Goal: Check status

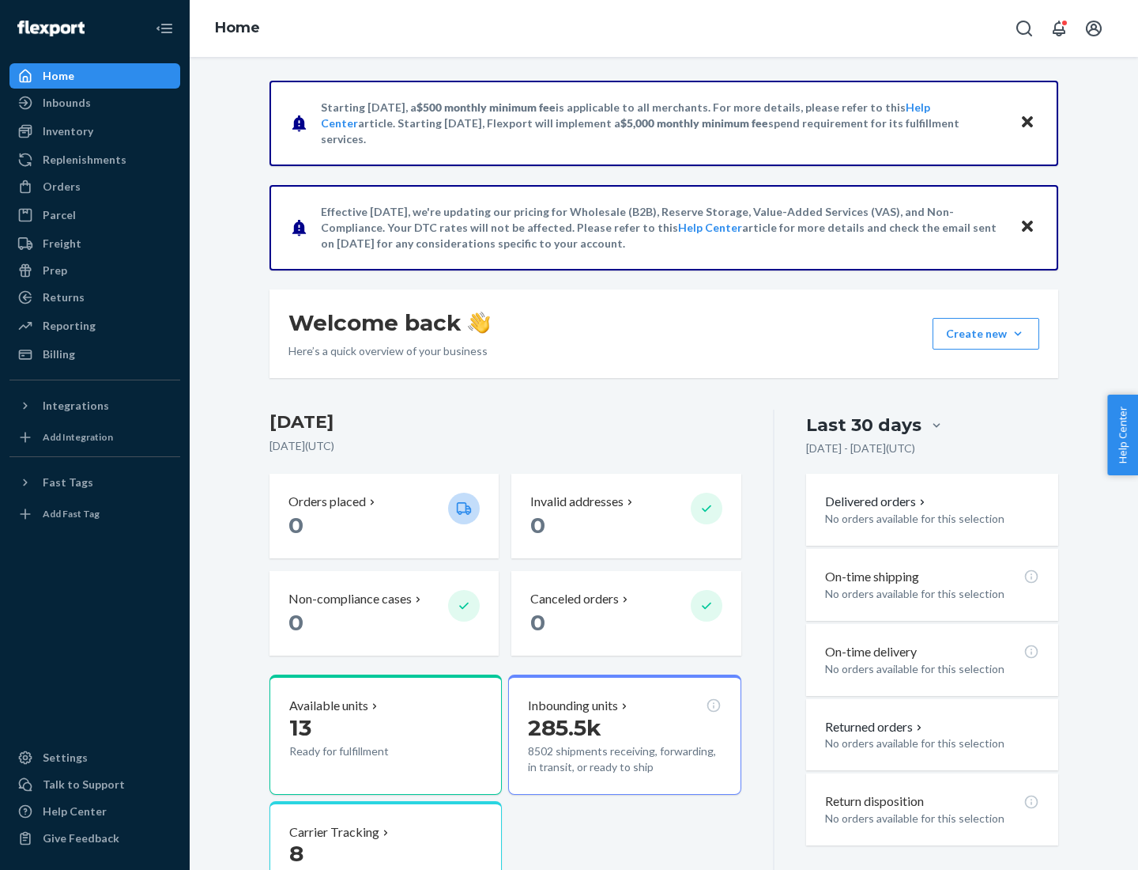
click at [1018, 334] on button "Create new Create new inbound Create new order Create new product" at bounding box center [986, 334] width 107 height 32
click at [66, 103] on div "Inbounds" at bounding box center [67, 103] width 48 height 16
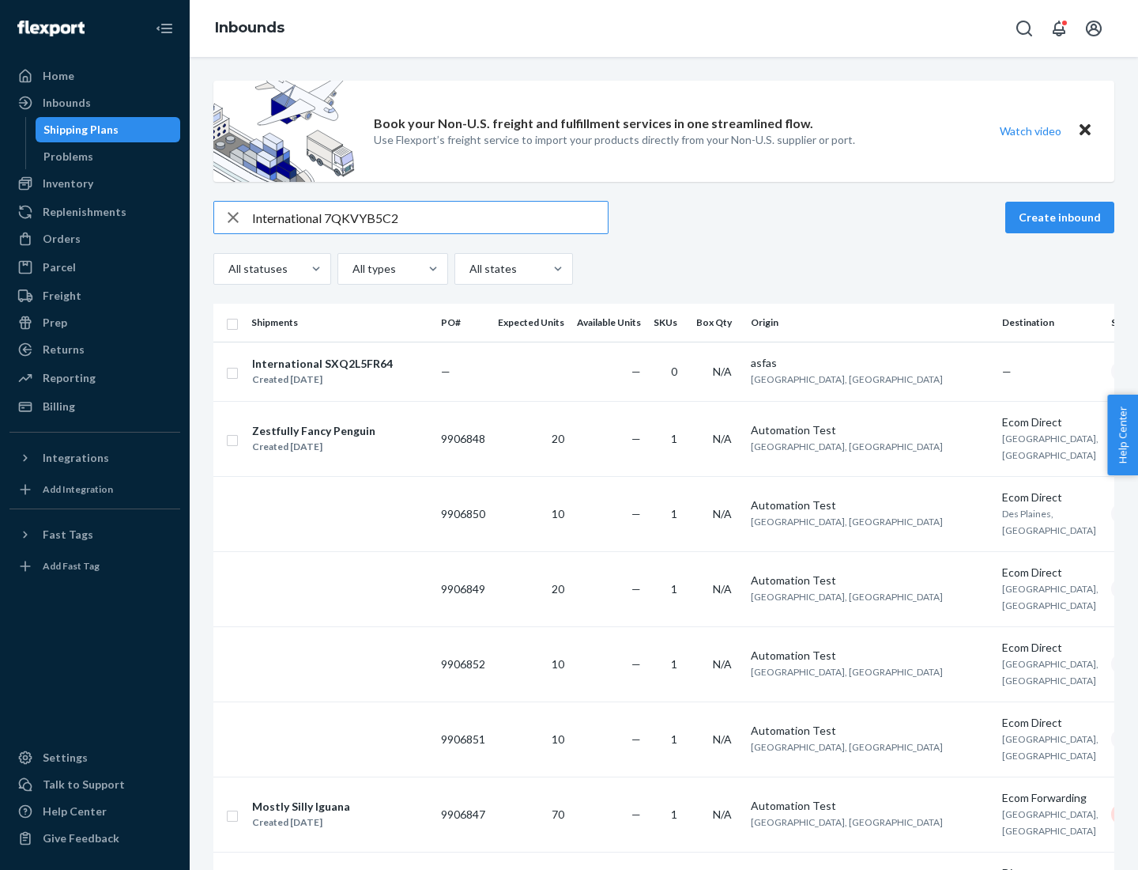
type input "International 7QKVYB5C29"
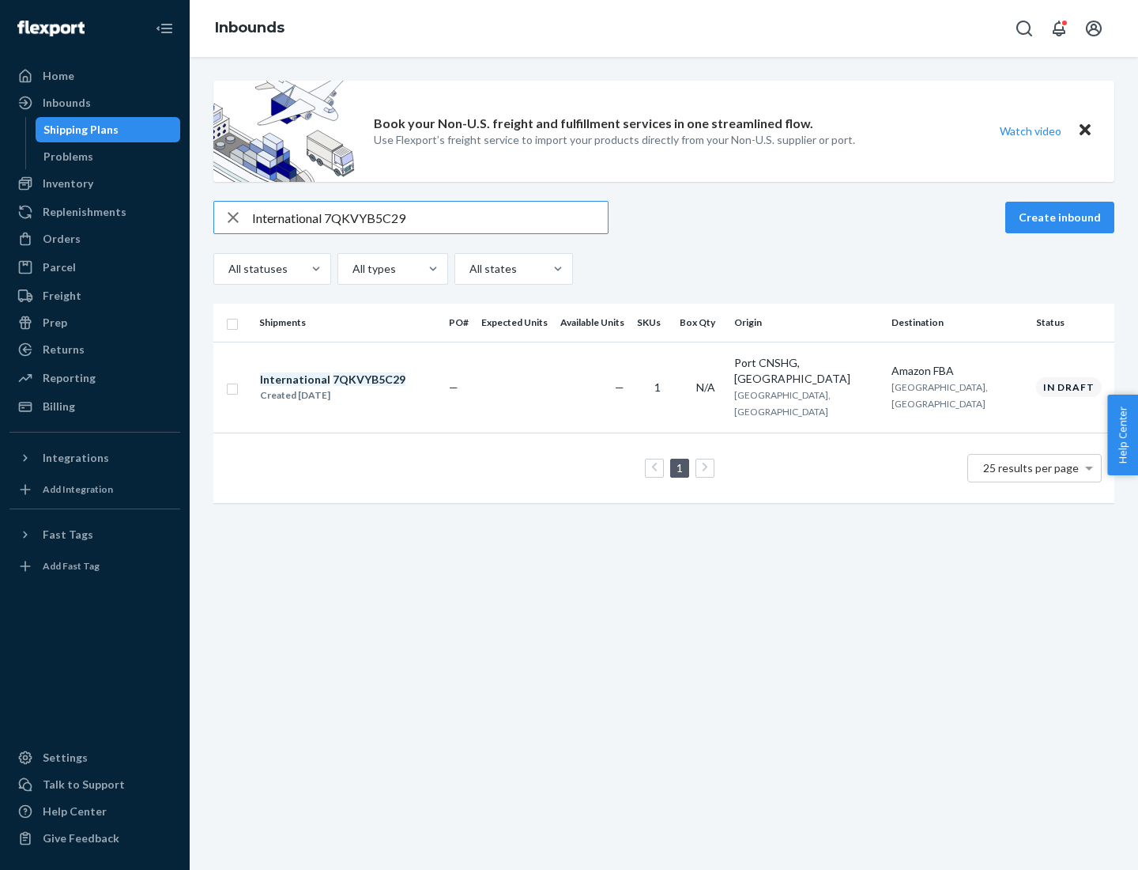
click at [360, 387] on div "Created [DATE]" at bounding box center [332, 395] width 145 height 16
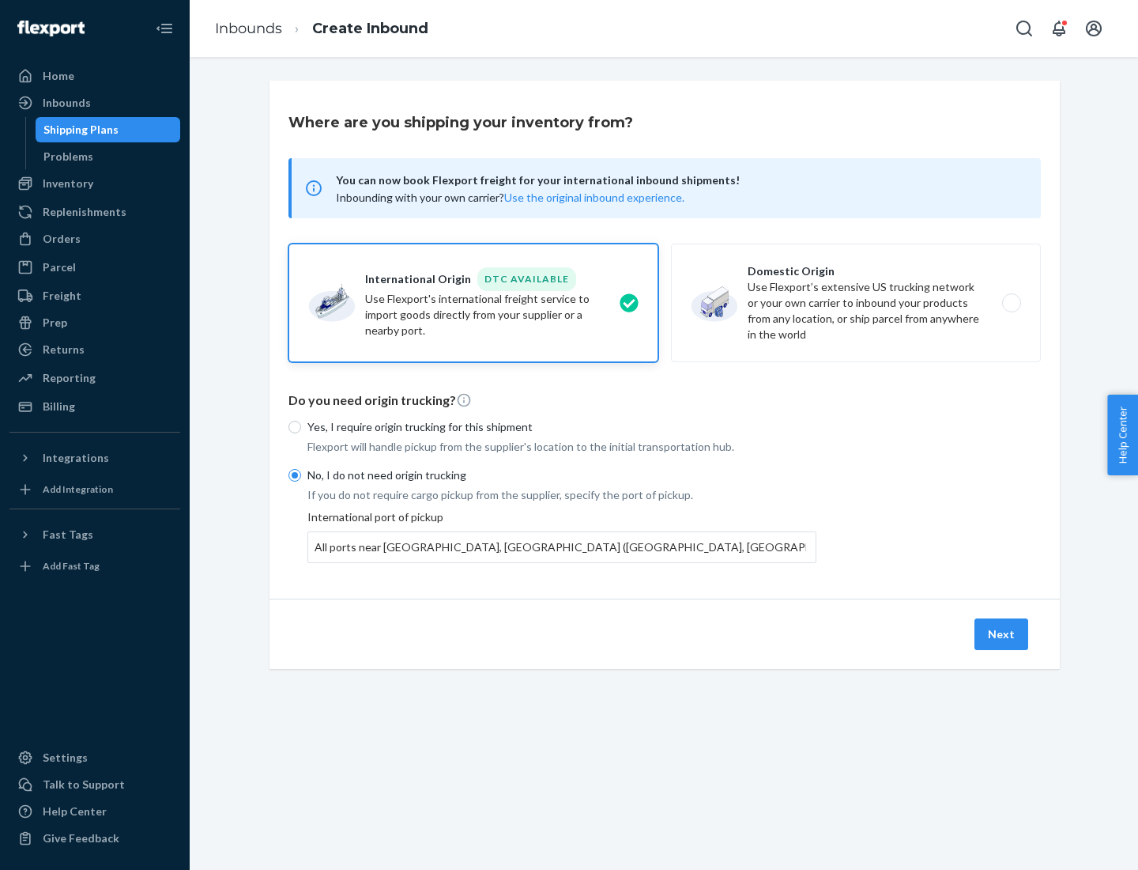
click at [1002, 633] on button "Next" at bounding box center [1002, 634] width 54 height 32
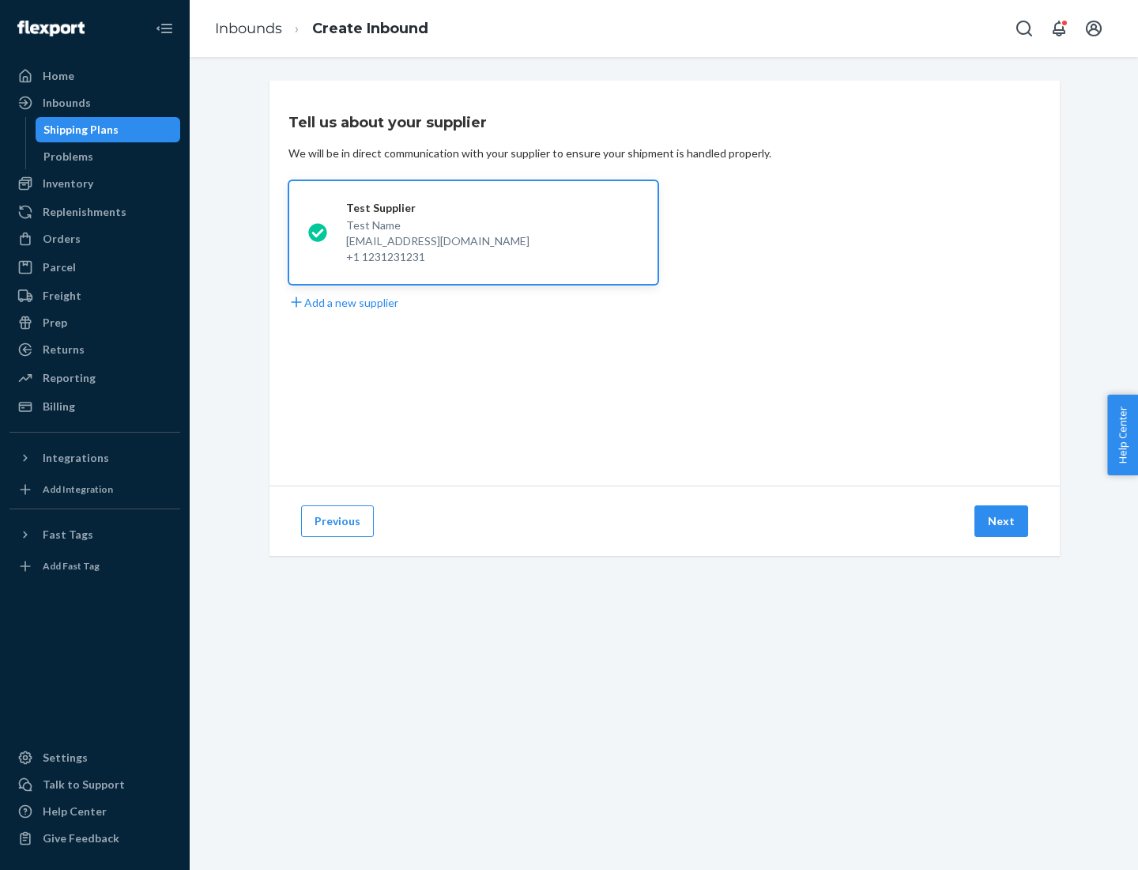
click at [1002, 521] on button "Next" at bounding box center [1002, 521] width 54 height 32
